Goal: Find contact information: Find contact information

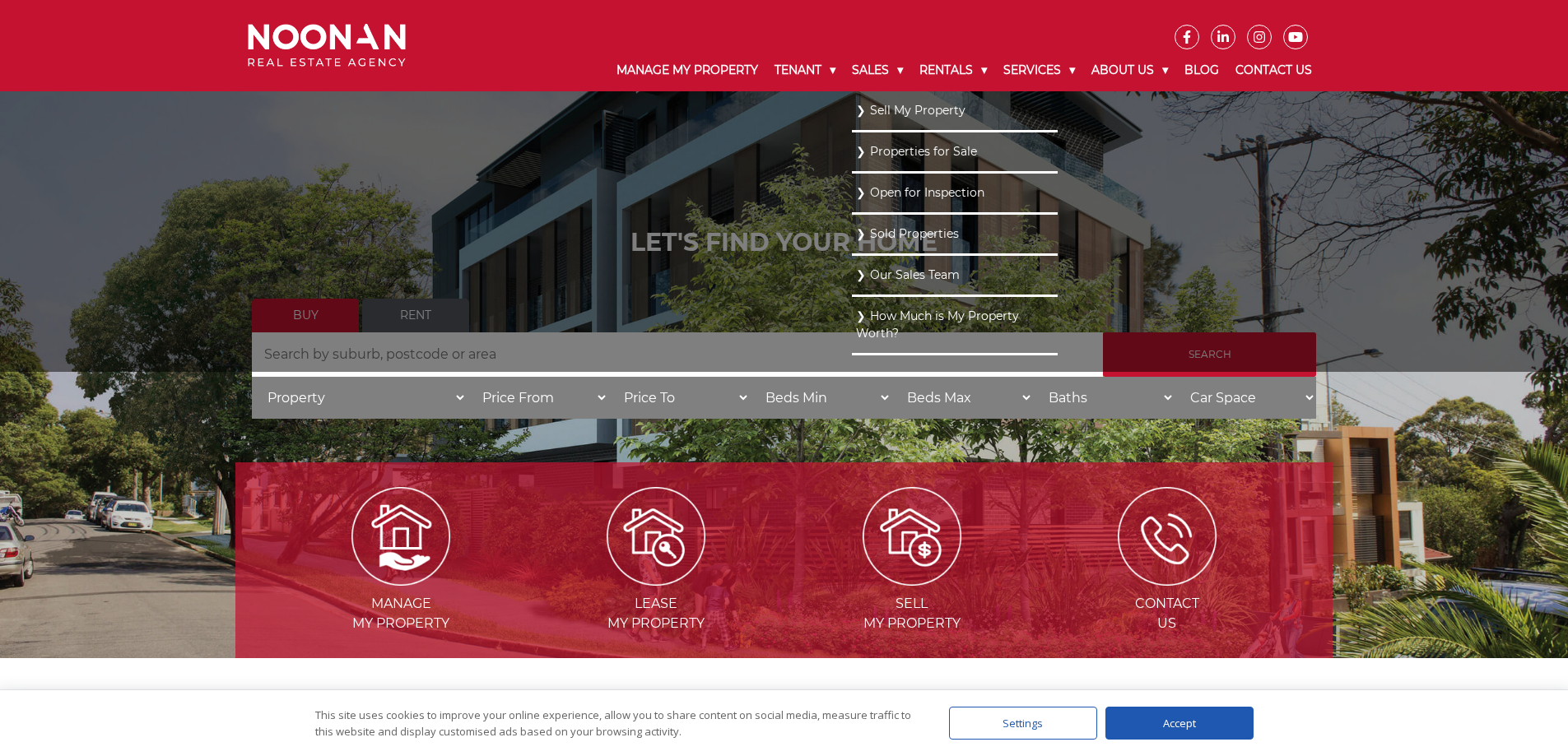
click at [886, 271] on link "Our Sales Team" at bounding box center [955, 275] width 197 height 22
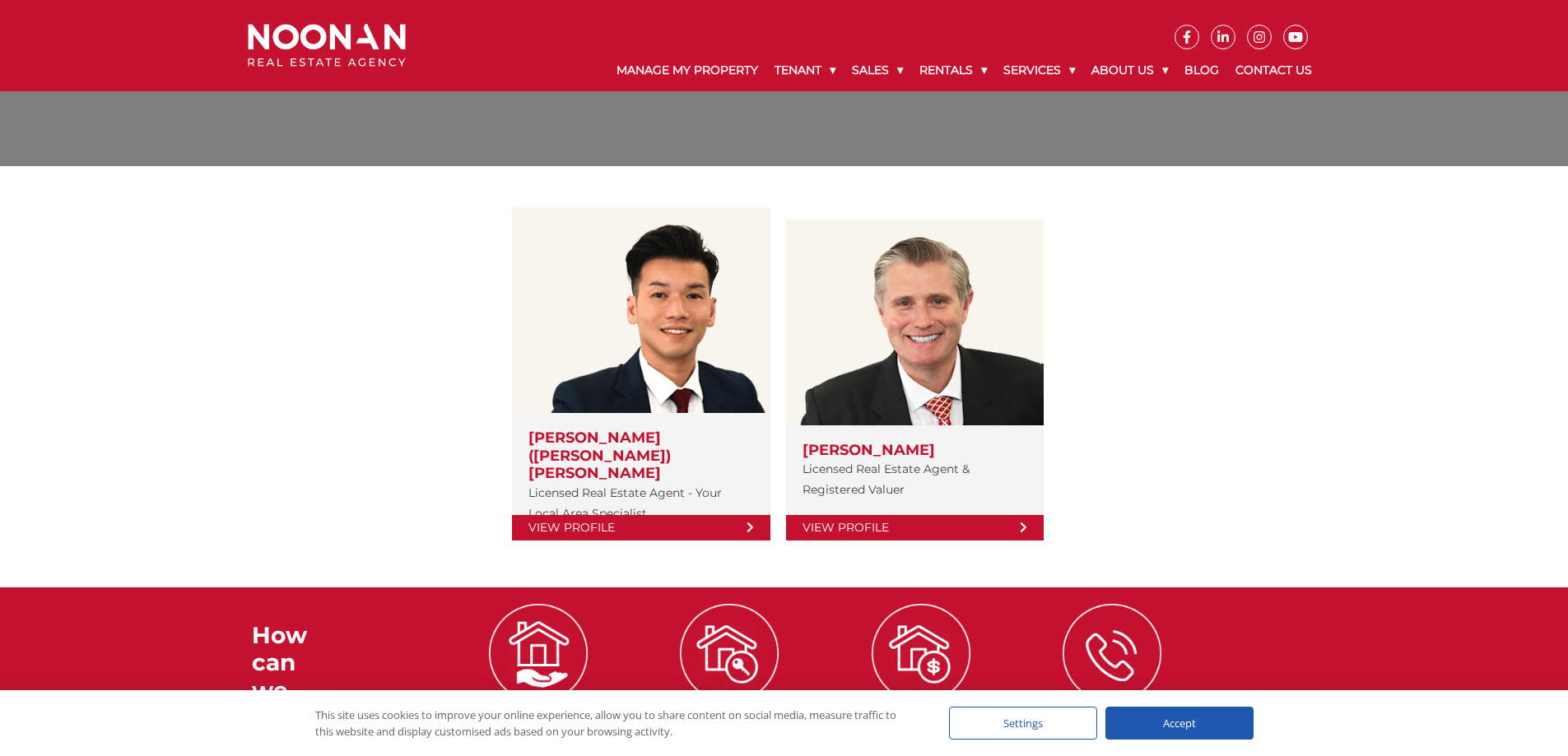
scroll to position [165, 0]
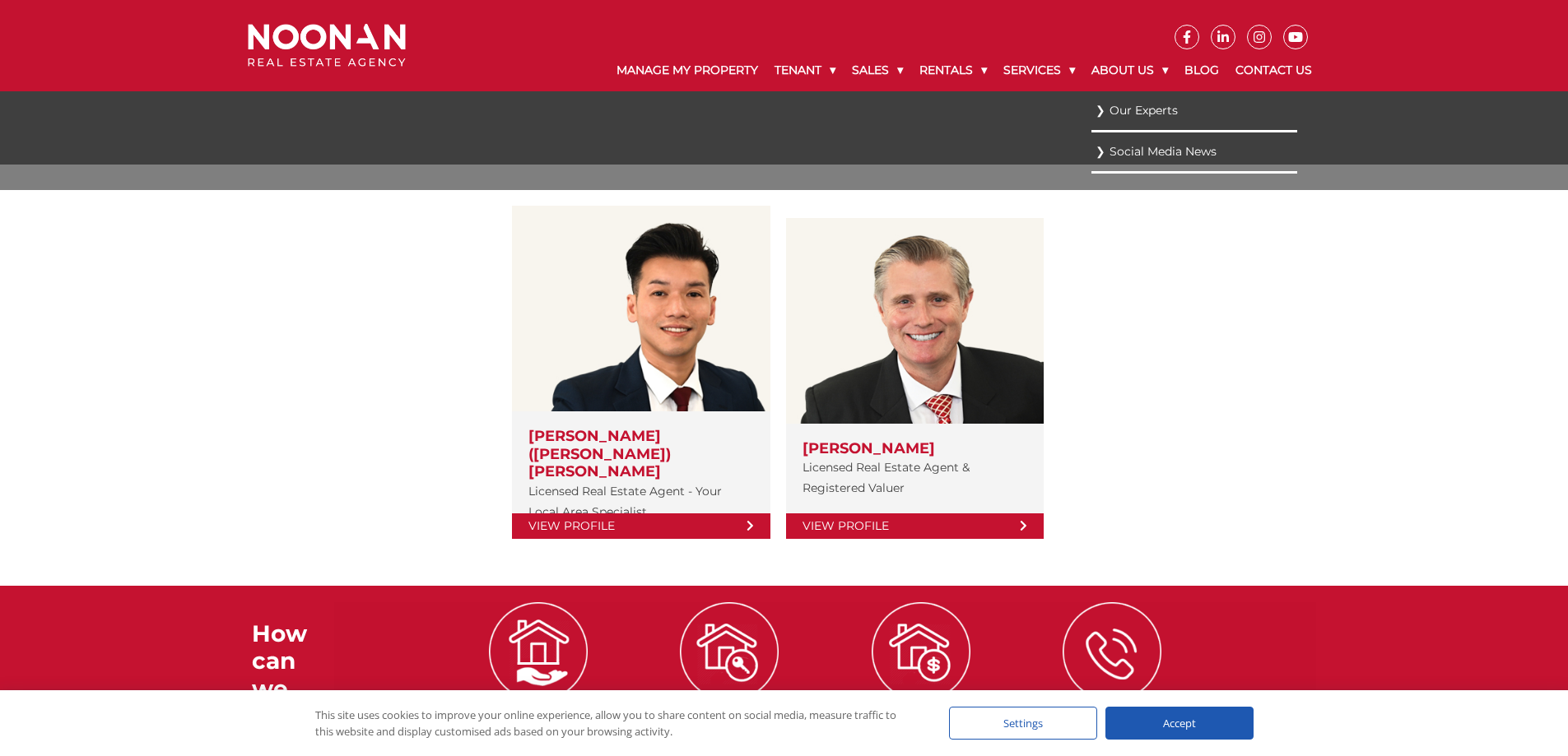
click at [1149, 103] on link "Our Experts" at bounding box center [1194, 111] width 197 height 22
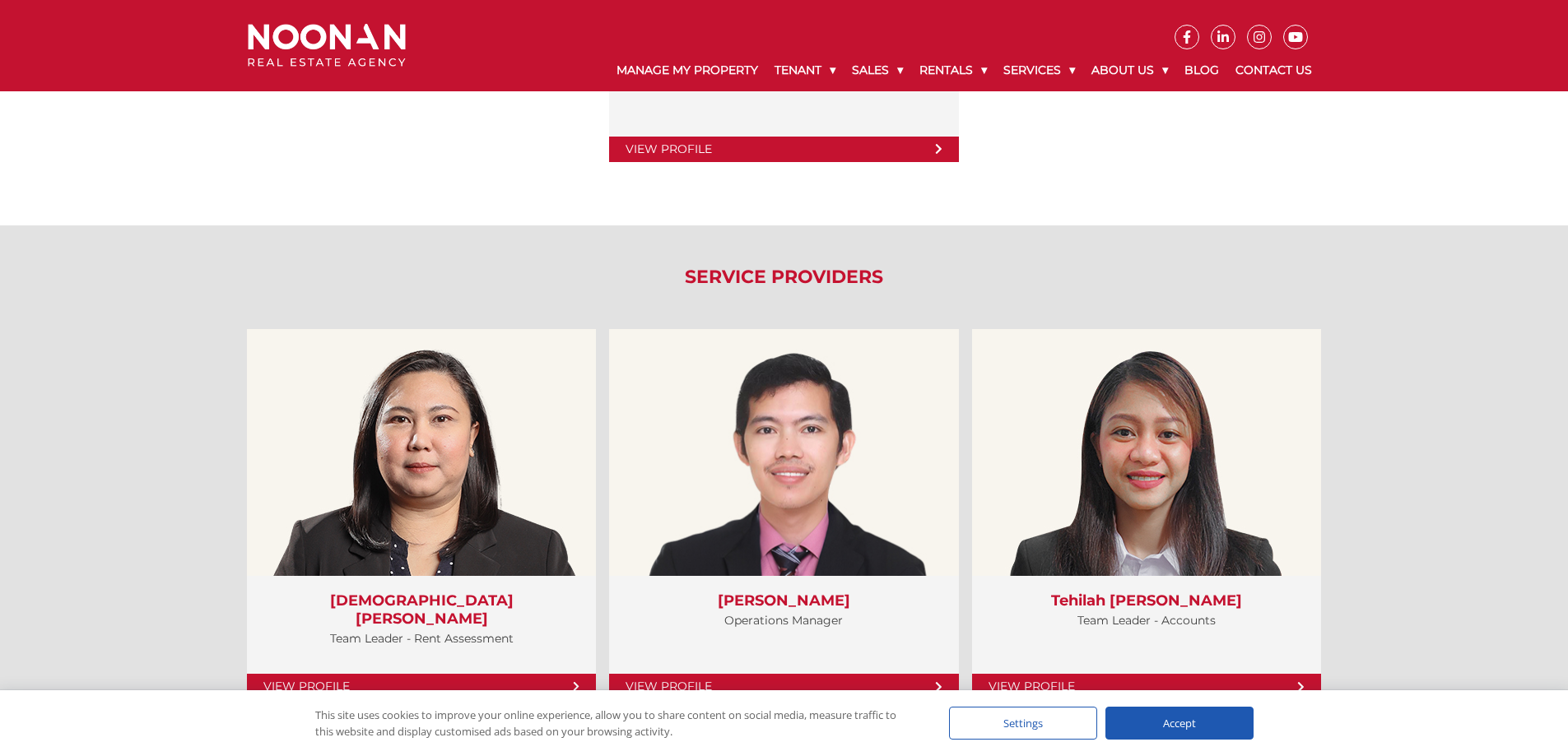
scroll to position [3704, 0]
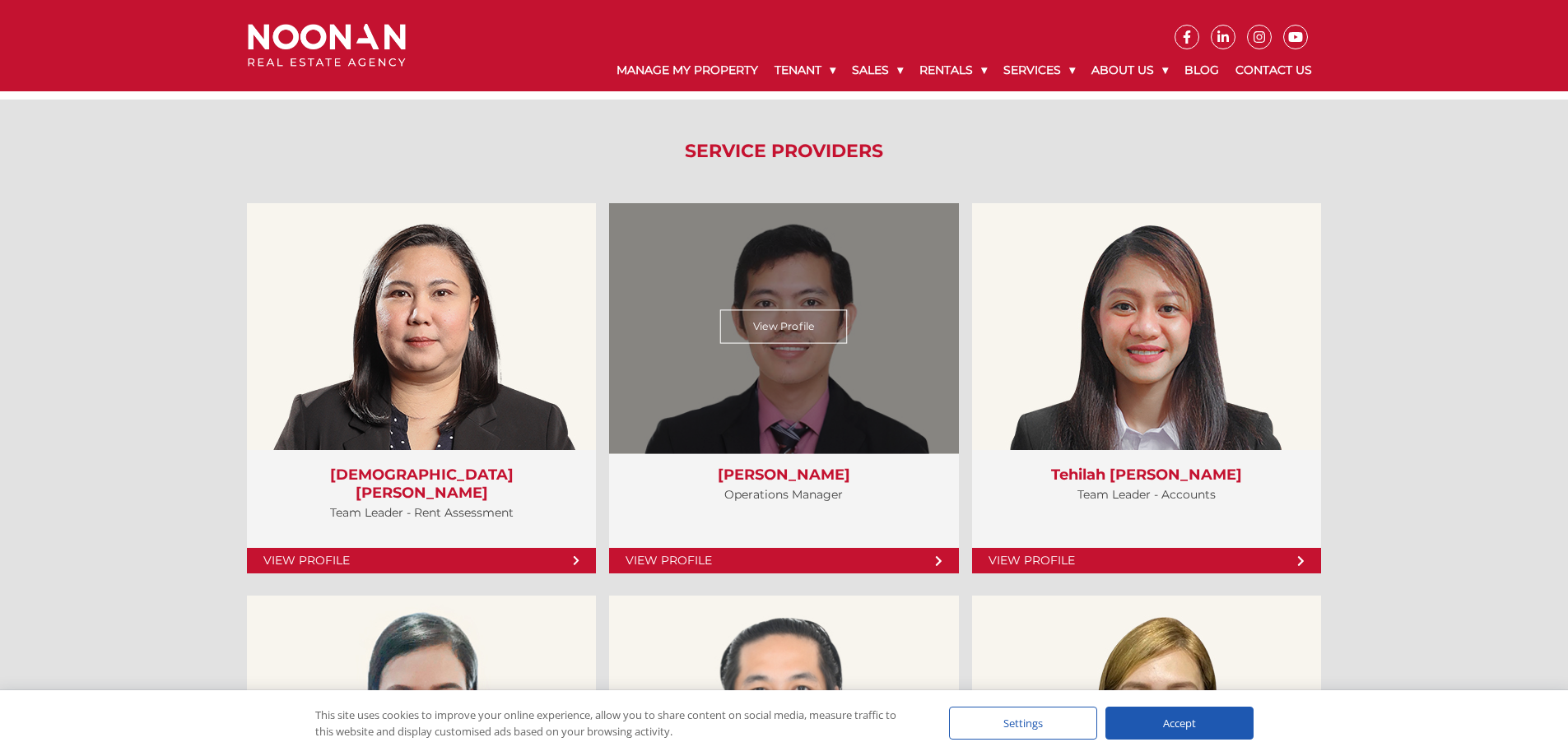
click at [857, 369] on div "View Profile" at bounding box center [784, 327] width 360 height 254
click at [798, 318] on link "View Profile" at bounding box center [784, 327] width 127 height 34
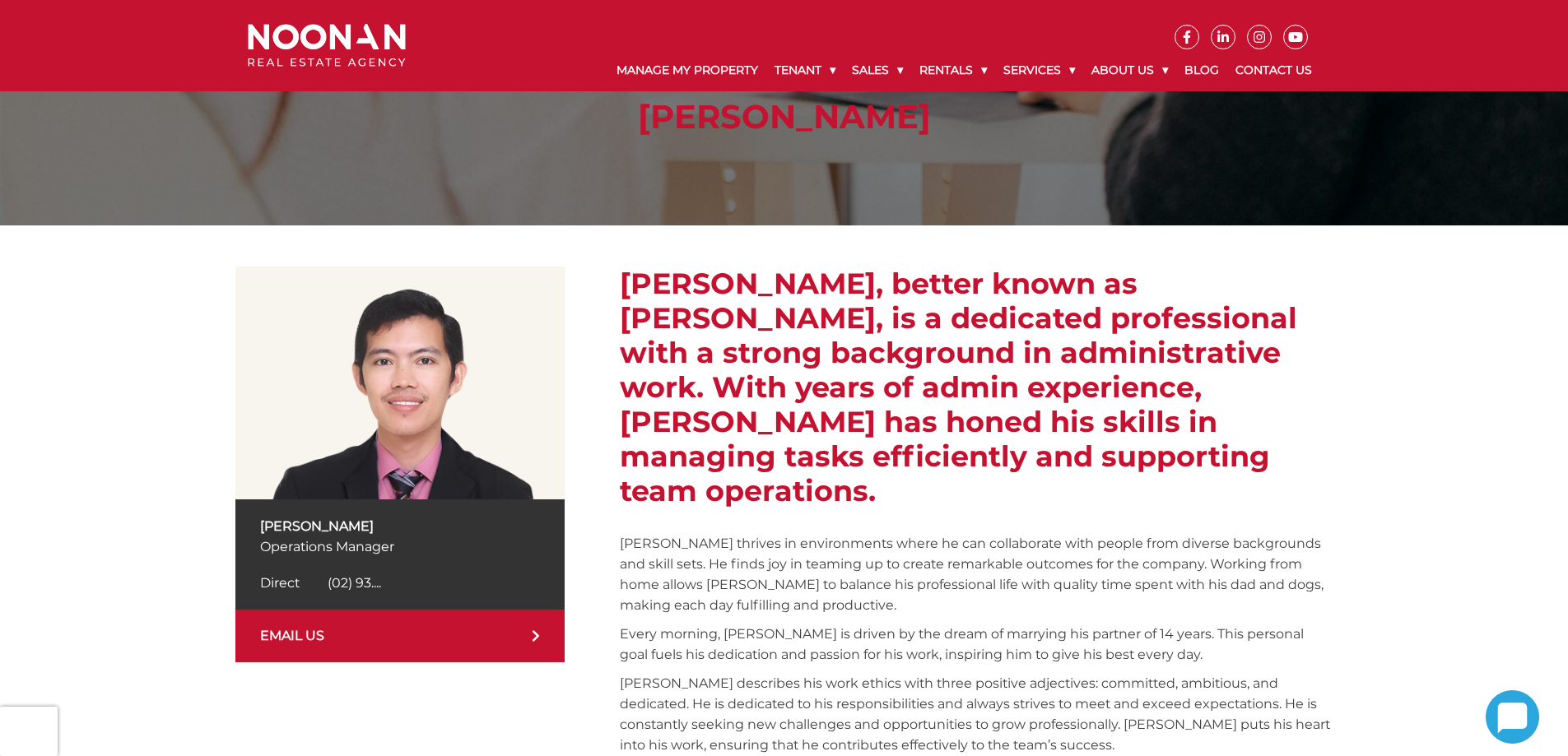
scroll to position [100, 0]
